Goal: Information Seeking & Learning: Learn about a topic

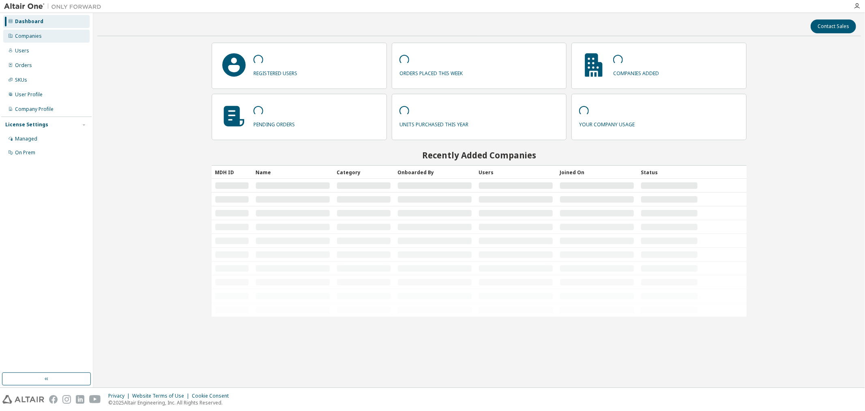
click at [38, 39] on div "Companies" at bounding box center [46, 36] width 86 height 13
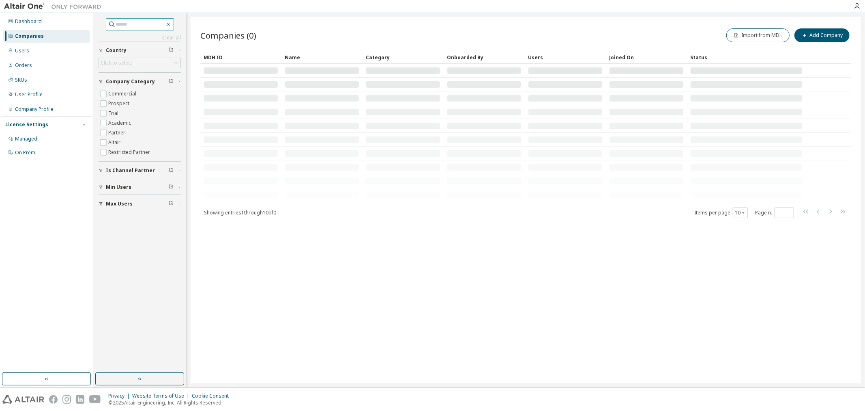
click at [145, 23] on input "text" at bounding box center [140, 24] width 49 height 8
type input "***"
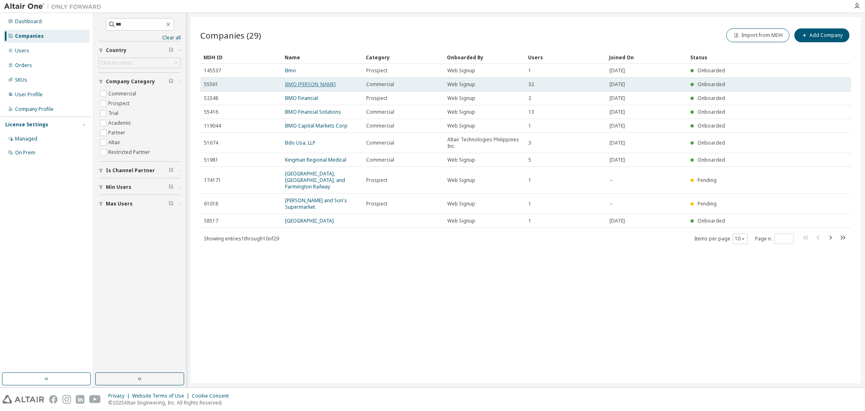
click at [306, 82] on link "BMO Harris" at bounding box center [310, 84] width 51 height 7
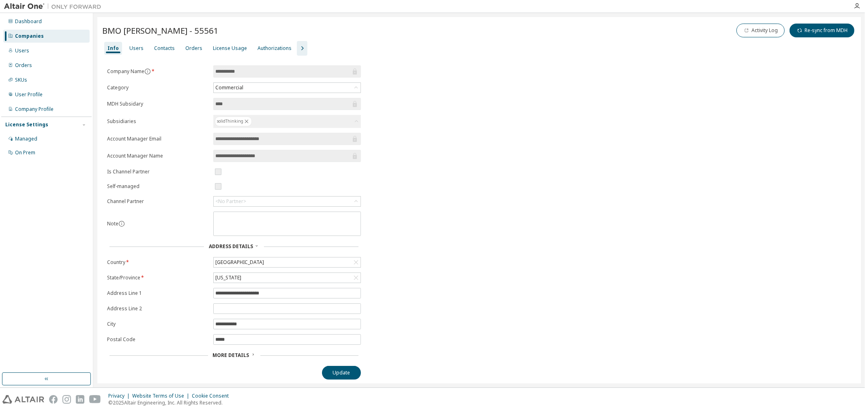
click at [301, 50] on icon "button" at bounding box center [302, 48] width 2 height 4
click at [234, 46] on div "License Usage" at bounding box center [230, 48] width 34 height 6
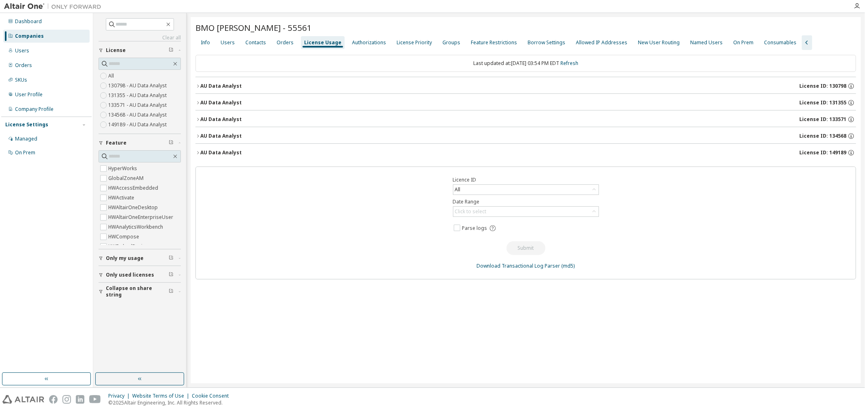
click at [200, 151] on div "AU Data Analyst" at bounding box center [220, 152] width 41 height 6
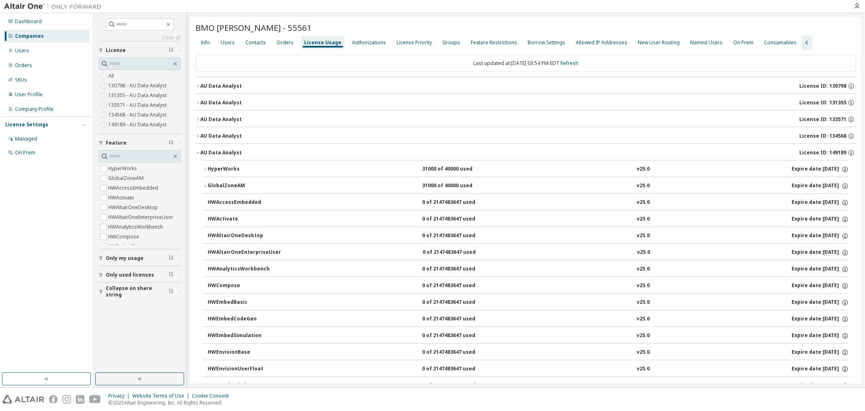
click at [206, 185] on icon "button" at bounding box center [205, 185] width 5 height 5
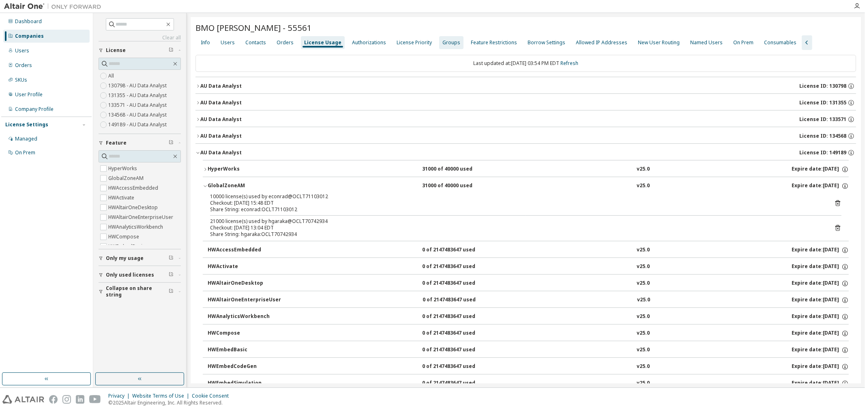
click at [443, 38] on div "Groups" at bounding box center [451, 42] width 24 height 13
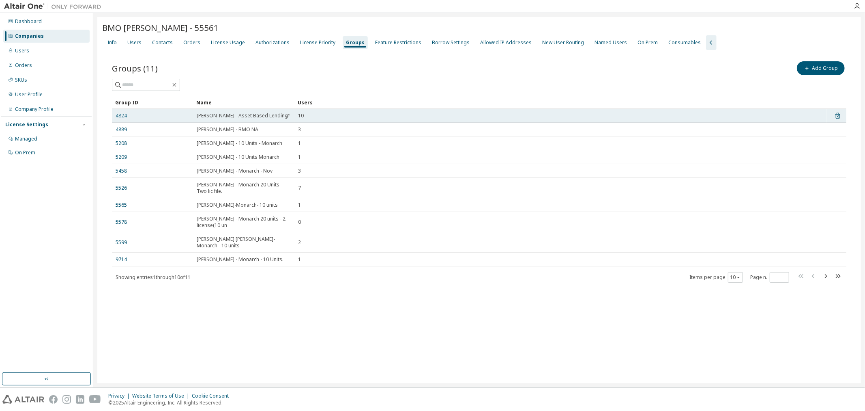
click at [124, 115] on link "4824" at bounding box center [121, 115] width 11 height 6
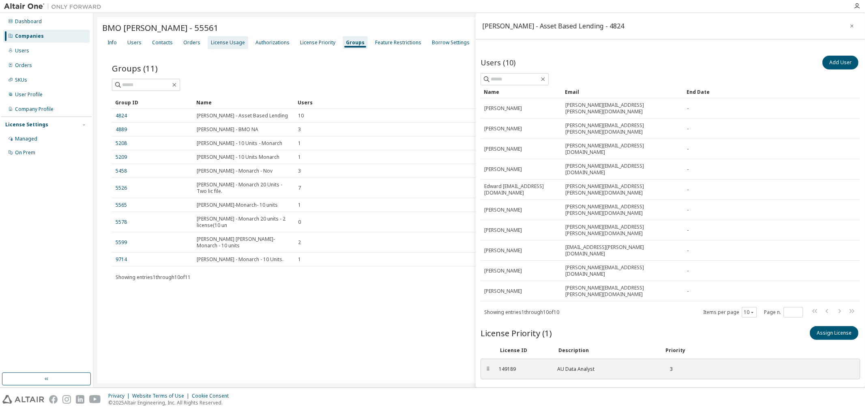
click at [235, 45] on div "License Usage" at bounding box center [228, 42] width 34 height 6
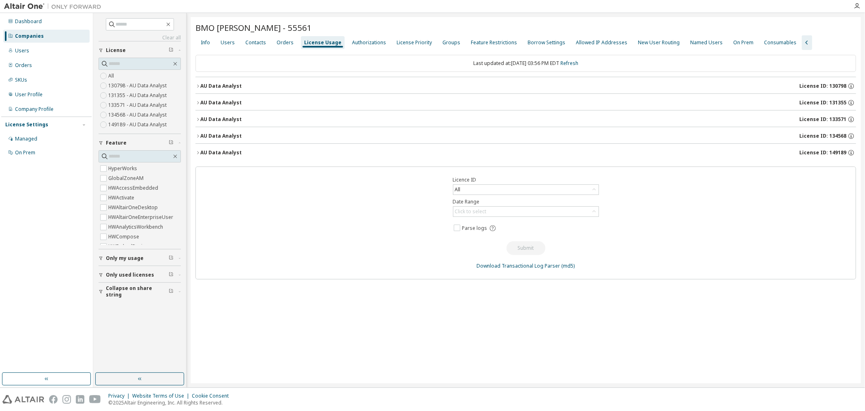
click at [199, 153] on icon "button" at bounding box center [198, 152] width 5 height 5
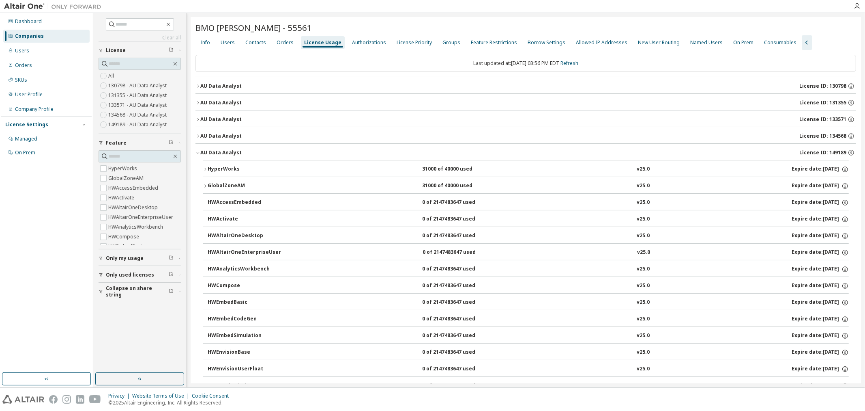
click at [205, 185] on icon "button" at bounding box center [205, 185] width 5 height 5
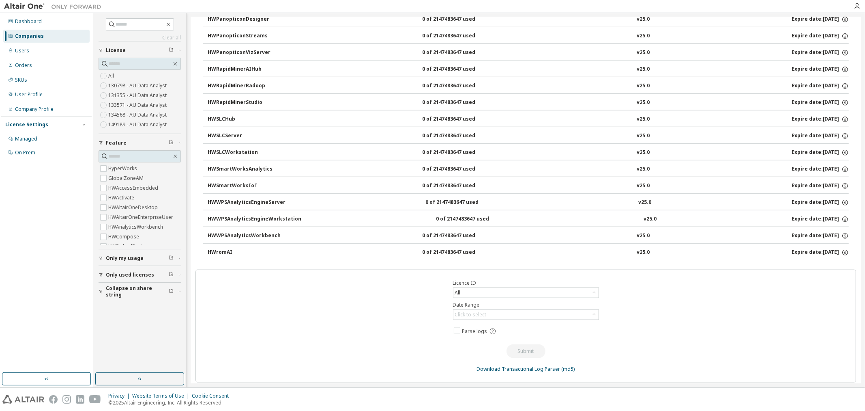
scroll to position [703, 0]
